Goal: Entertainment & Leisure: Browse casually

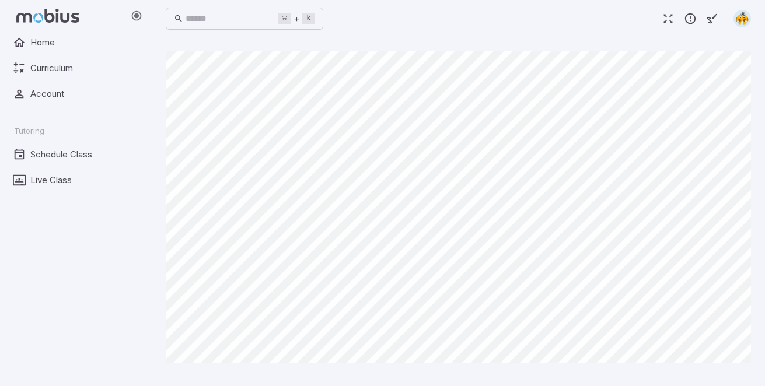
click at [756, 386] on html "Home Curriculum Account Tutoring Schedule Class Live Class ⌘ + k ​ Canvas actio…" at bounding box center [382, 193] width 765 height 386
click at [46, 42] on span "Home" at bounding box center [81, 42] width 103 height 13
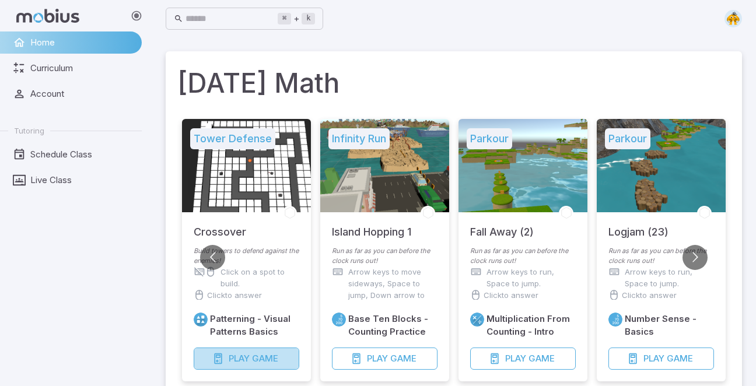
click at [245, 355] on span "Play" at bounding box center [239, 358] width 21 height 13
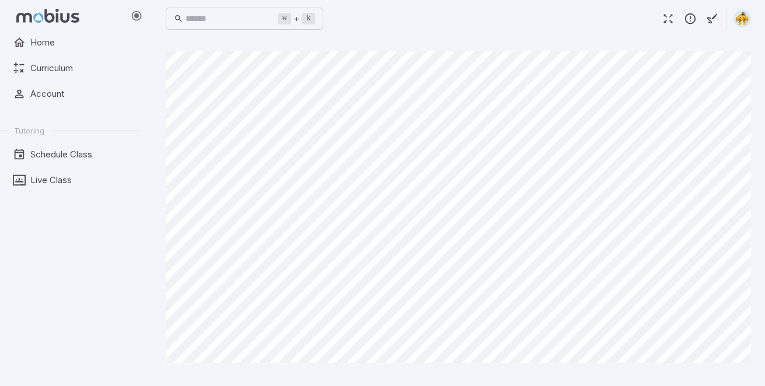
click at [339, 368] on div "Canvas actions 100 % Exit zen mode" at bounding box center [458, 211] width 585 height 321
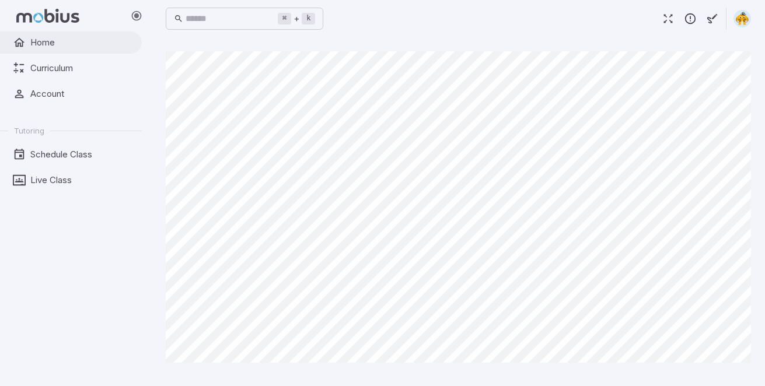
click at [82, 46] on span "Home" at bounding box center [81, 42] width 103 height 13
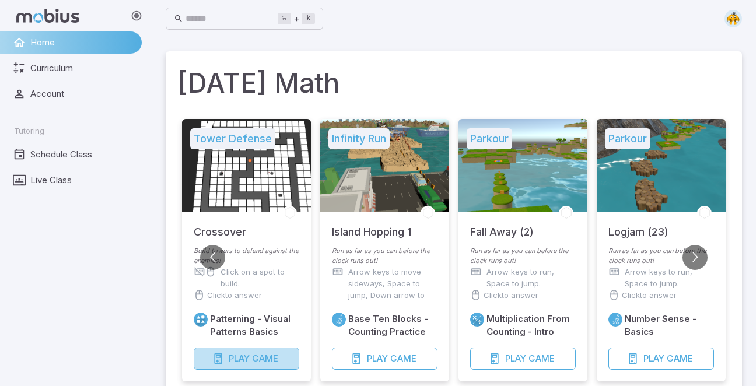
click at [246, 361] on span "Play" at bounding box center [239, 358] width 21 height 13
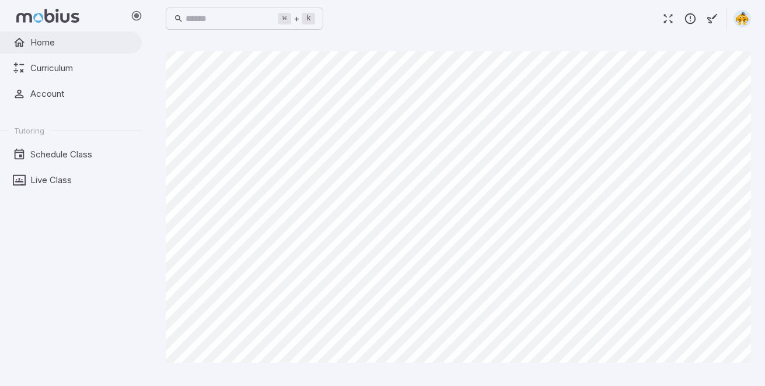
click at [82, 39] on span "Home" at bounding box center [81, 42] width 103 height 13
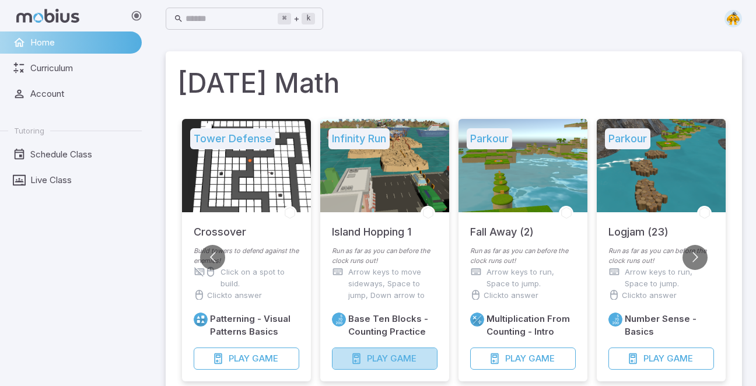
click at [368, 355] on span "Play" at bounding box center [377, 358] width 21 height 13
